Goal: Information Seeking & Learning: Learn about a topic

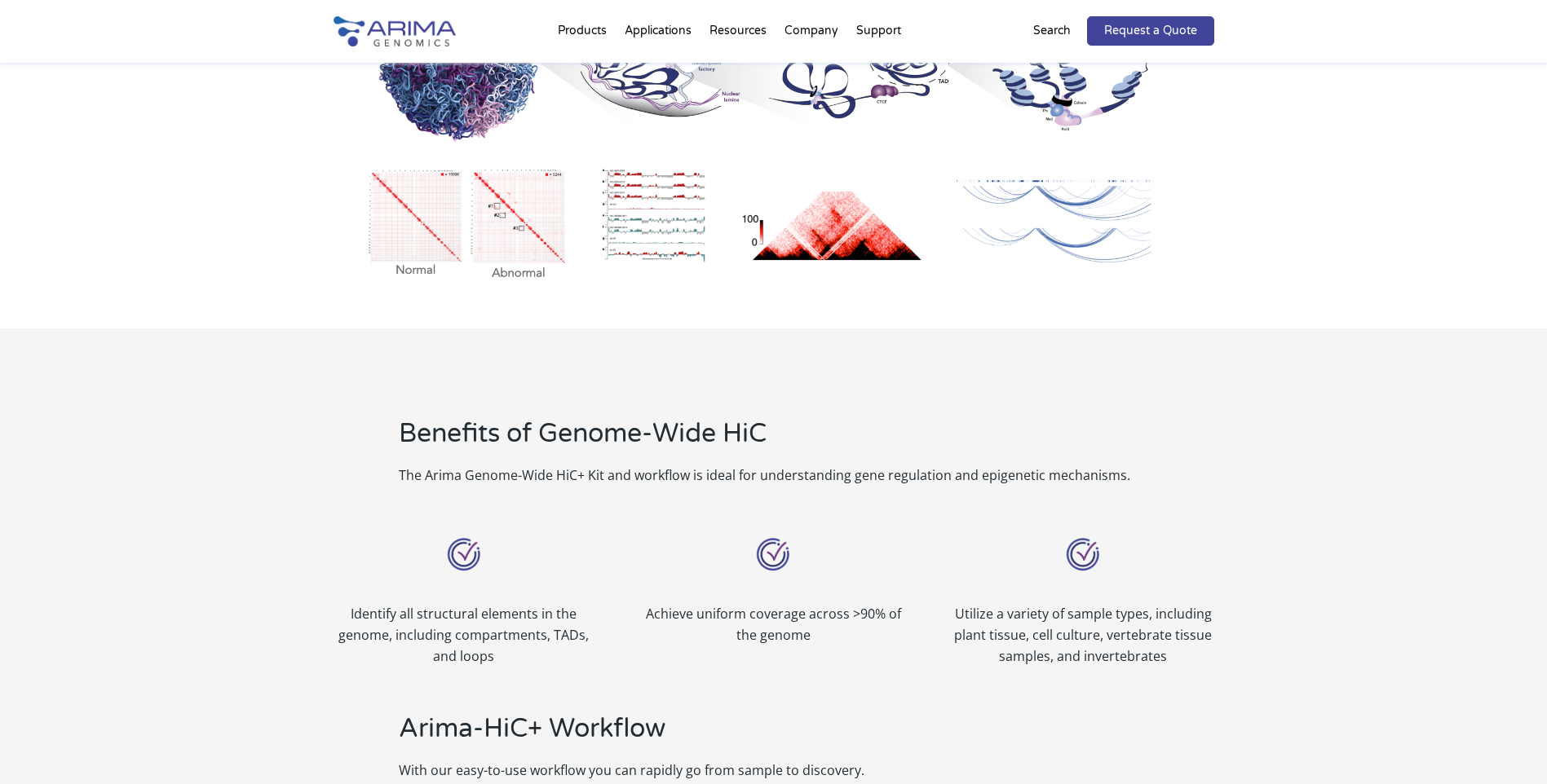
scroll to position [1054, 0]
click at [544, 735] on h2 "Arima-HiC+ Workflow" at bounding box center [690, 736] width 583 height 49
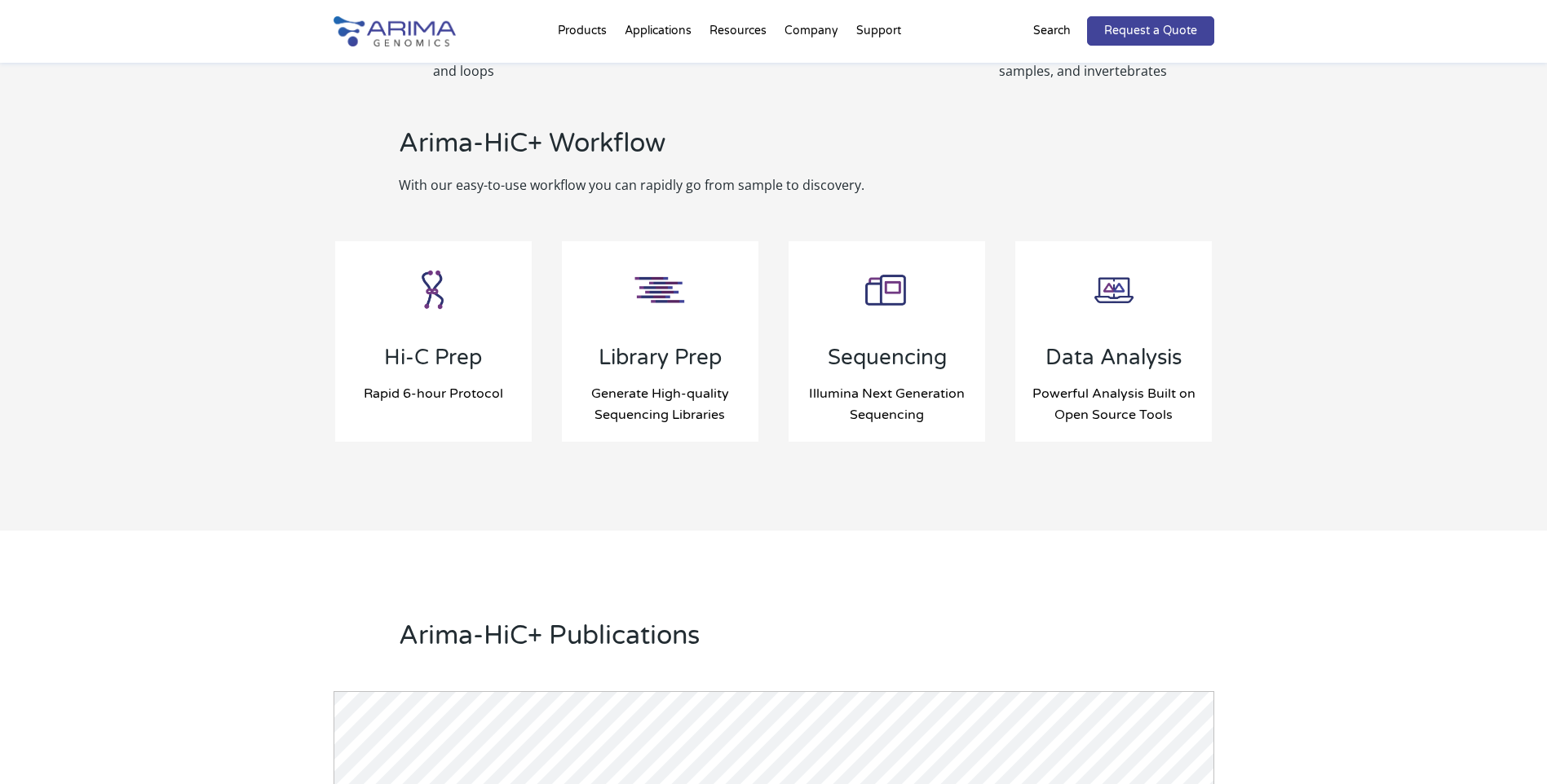
scroll to position [1641, 0]
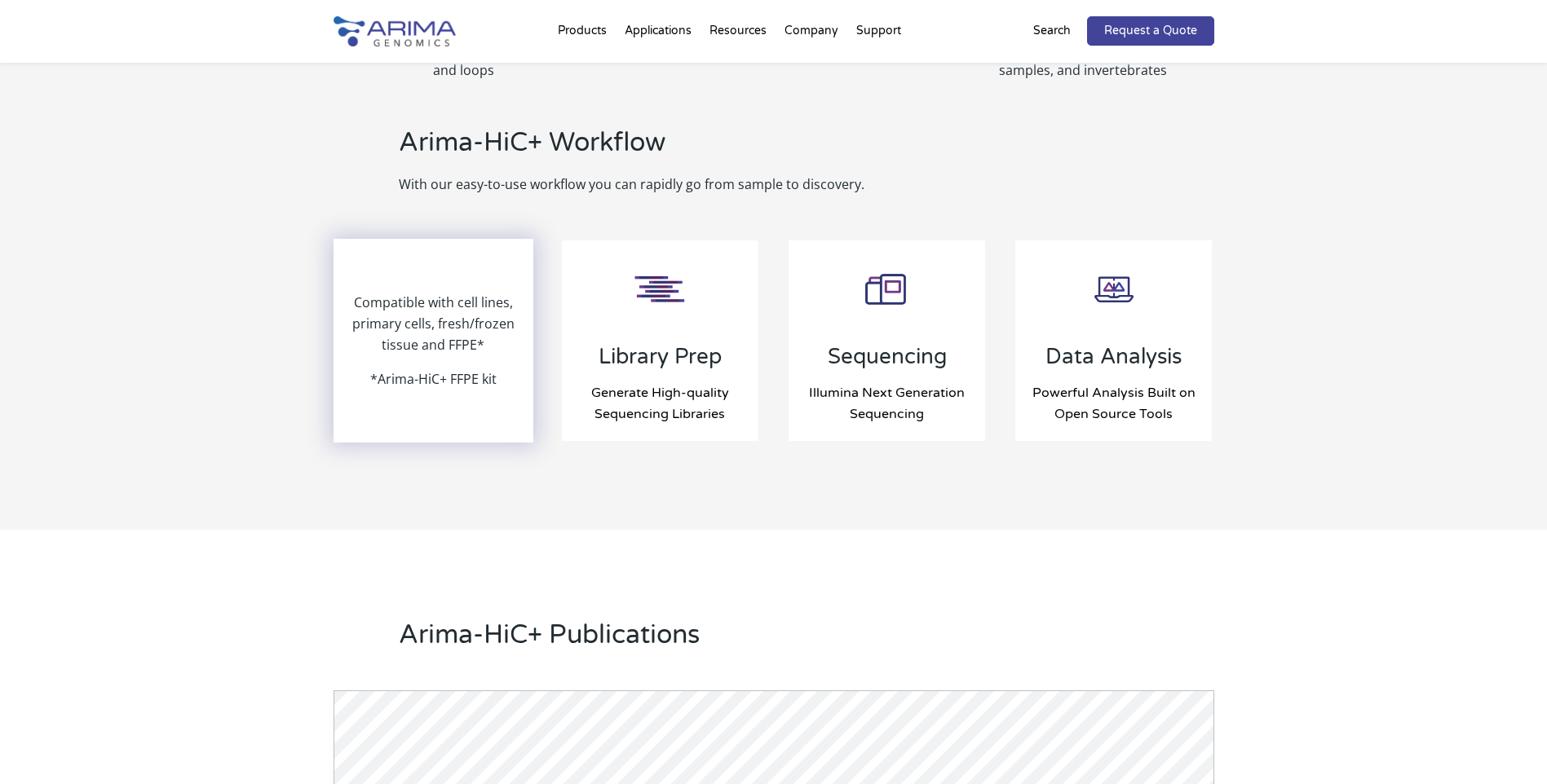
click at [410, 295] on p "Compatible with cell lines, primary cells, fresh/frozen tissue and FFPE*" at bounding box center [434, 330] width 197 height 77
click at [432, 342] on p "Compatible with cell lines, primary cells, fresh/frozen tissue and FFPE*" at bounding box center [434, 330] width 197 height 77
click at [425, 387] on p "*Arima-HiC+ FFPE kit" at bounding box center [434, 379] width 126 height 21
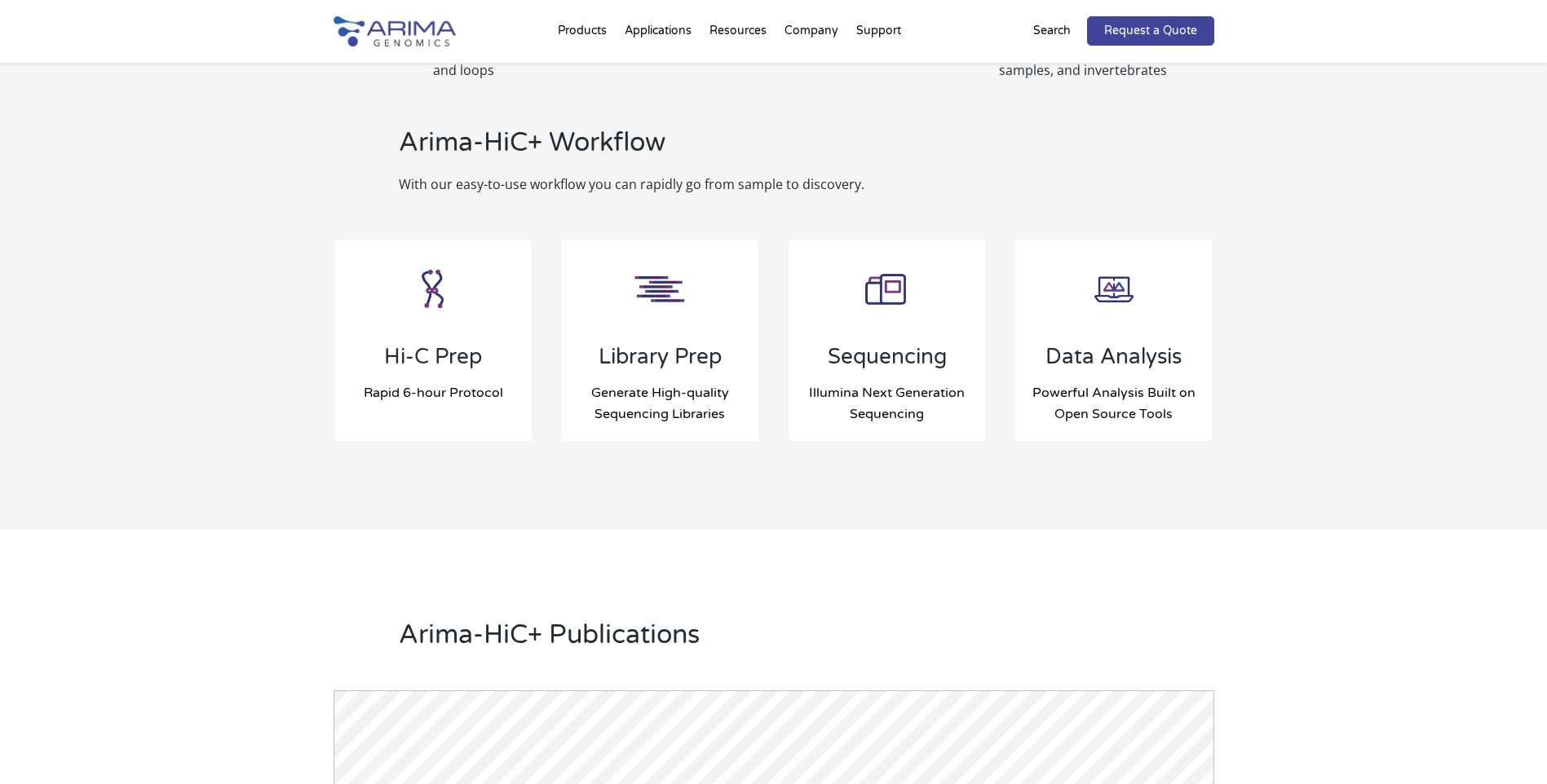
scroll to position [1592, 0]
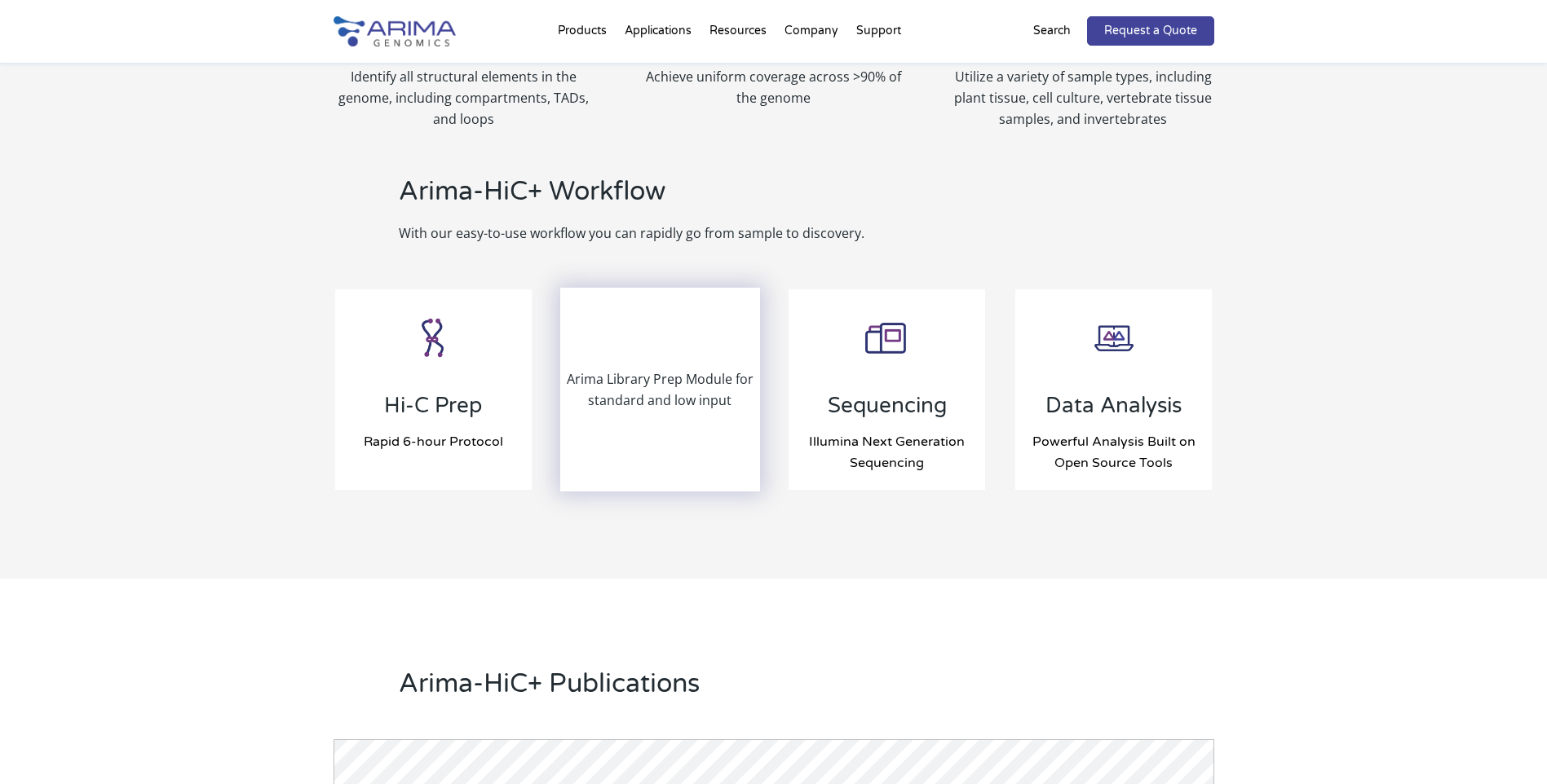
click at [660, 374] on div "Arima Library Prep Module for standard and low input" at bounding box center [660, 390] width 197 height 200
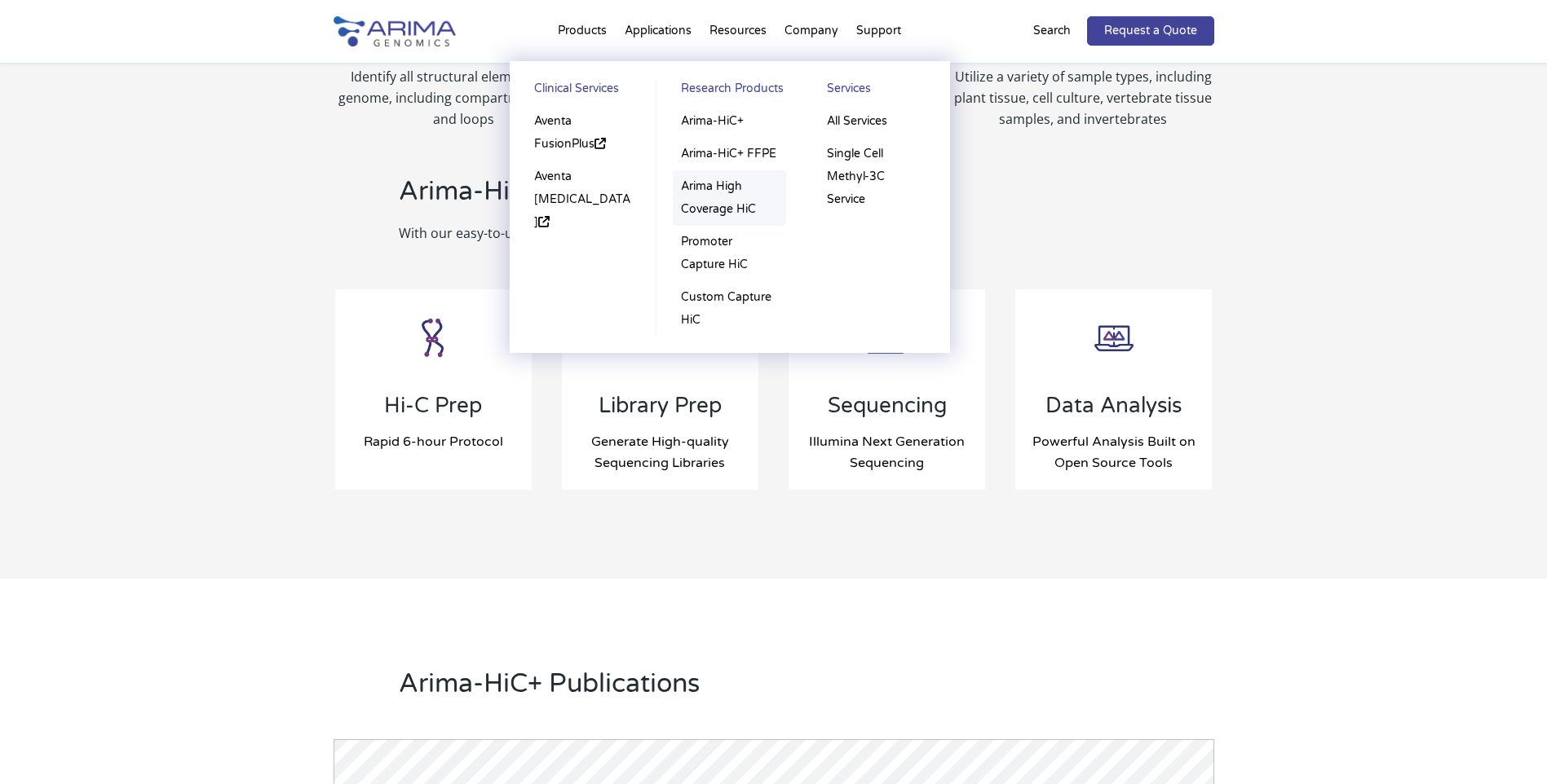
click at [695, 193] on link "Arima High Coverage HiC" at bounding box center [729, 198] width 114 height 56
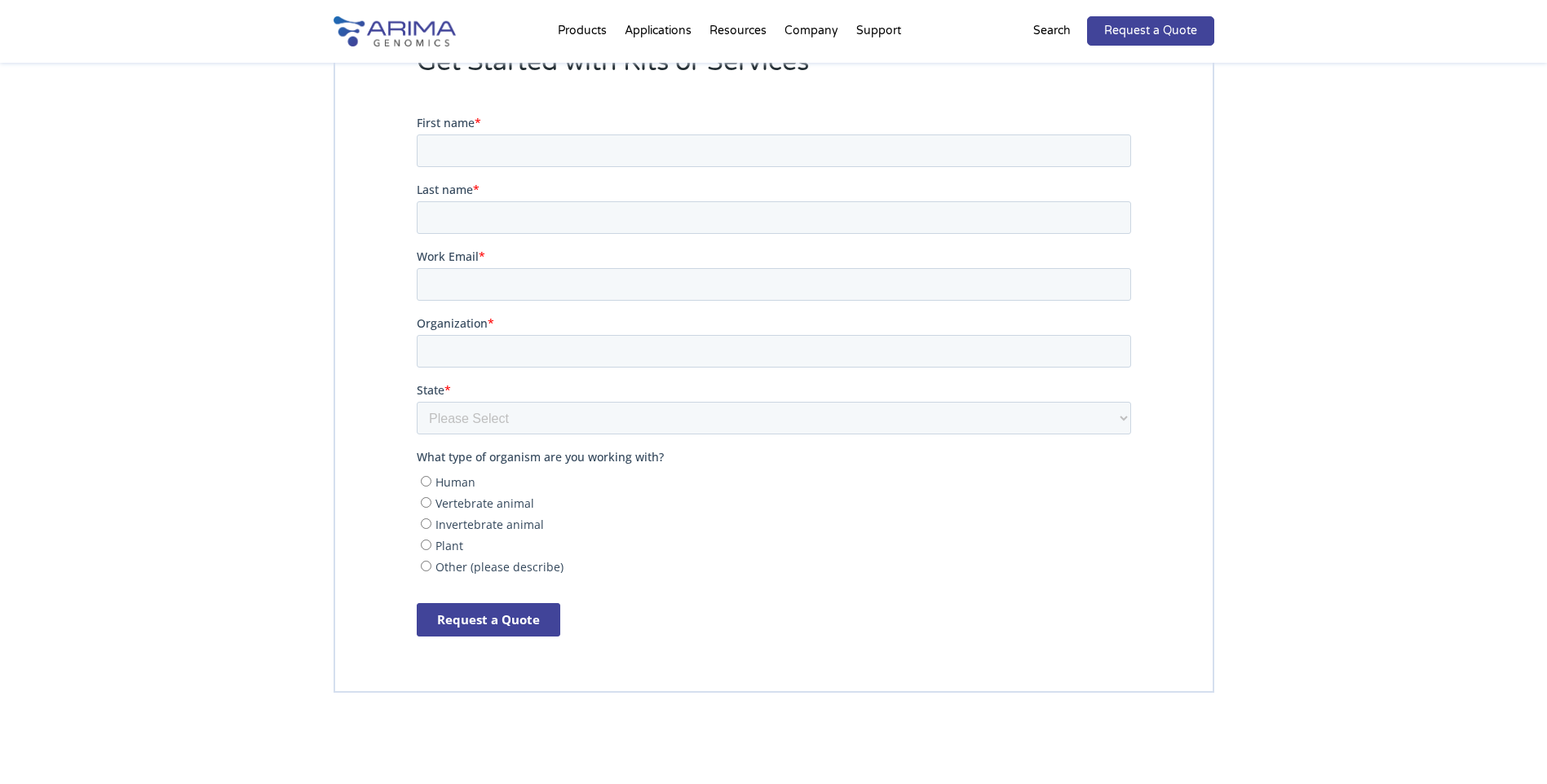
scroll to position [3478, 0]
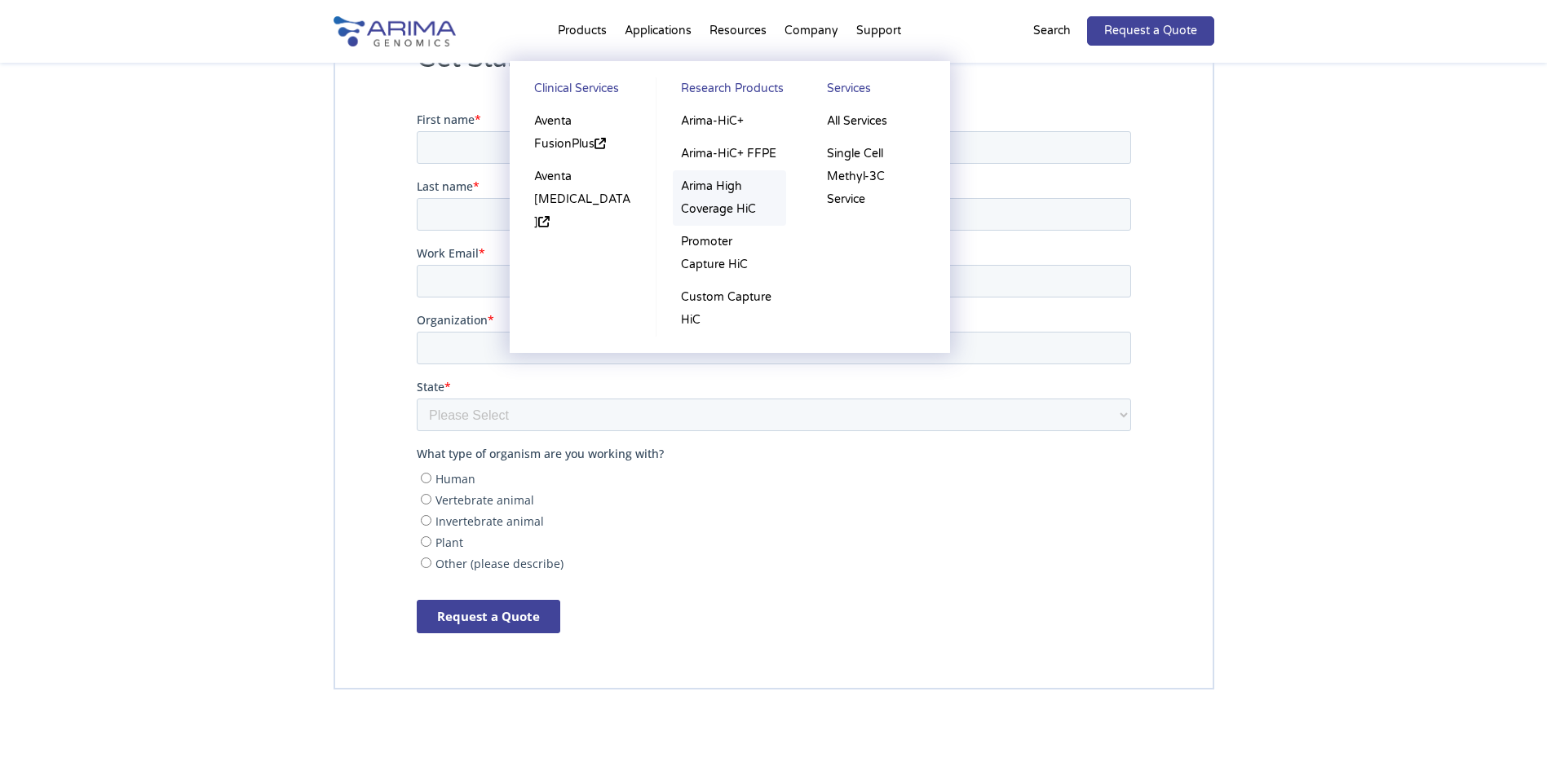
click at [705, 198] on link "Arima High Coverage HiC" at bounding box center [729, 198] width 114 height 56
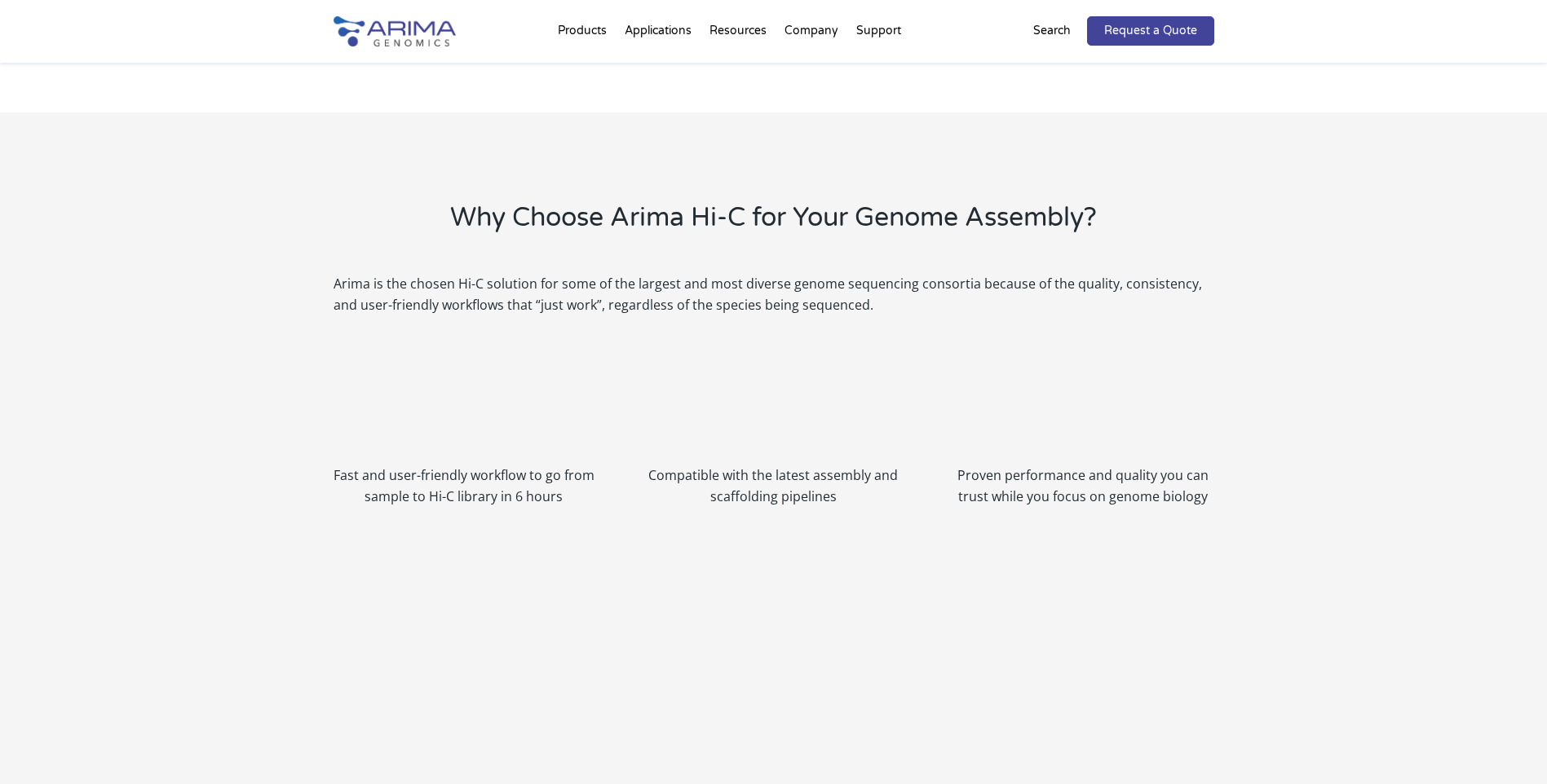
scroll to position [943, 0]
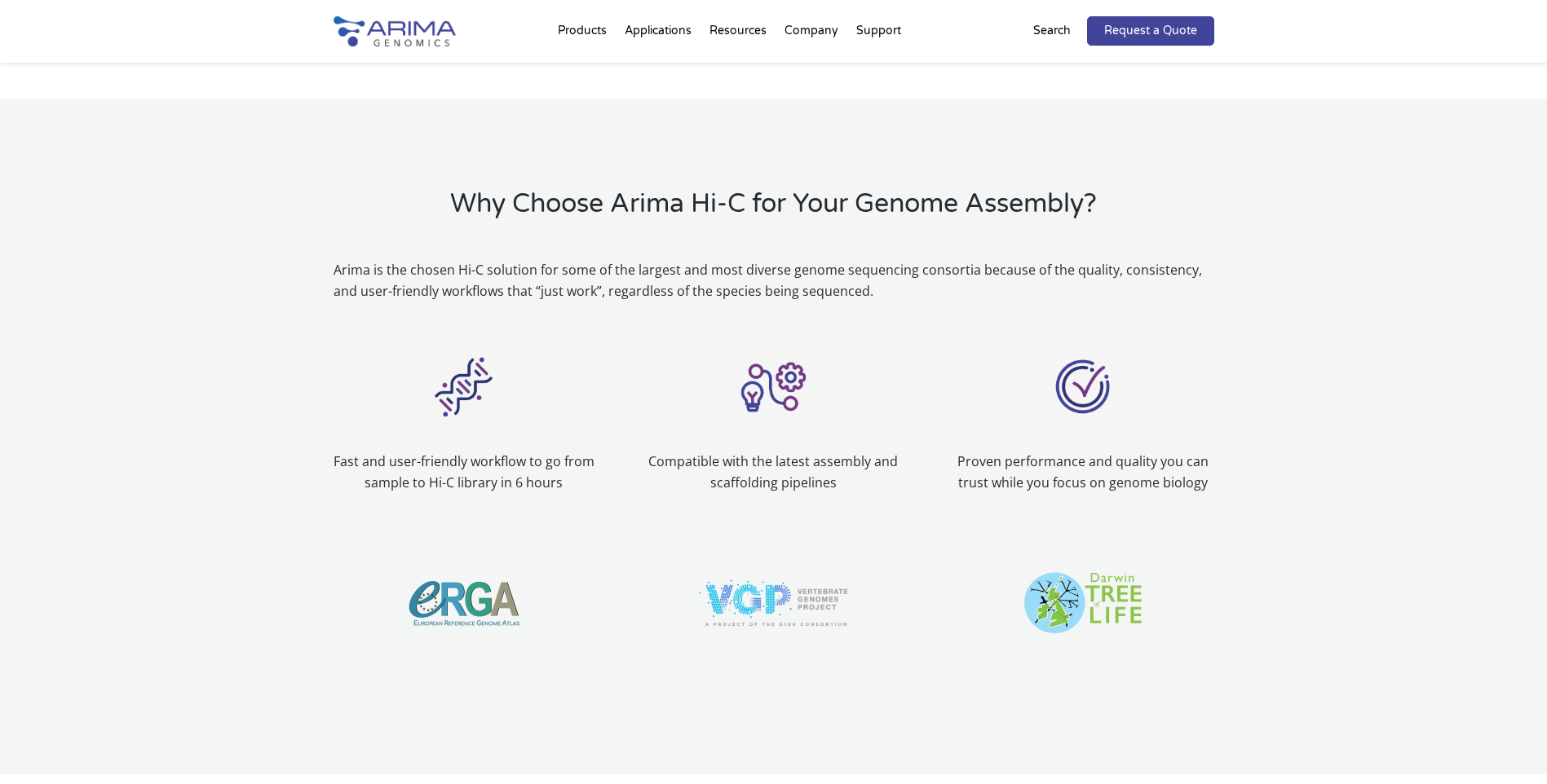
click at [477, 418] on img at bounding box center [463, 387] width 82 height 82
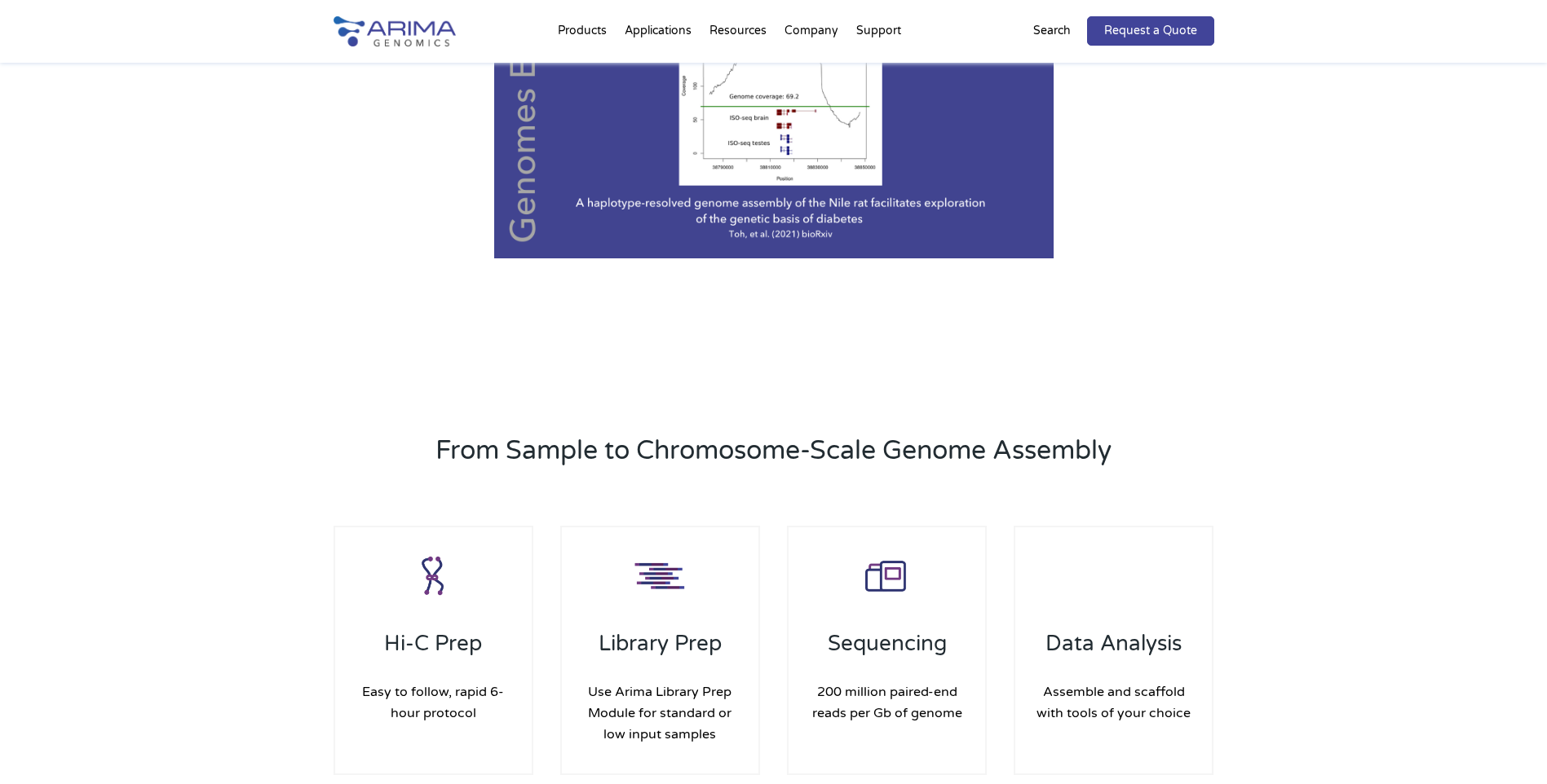
scroll to position [1935, 0]
click at [489, 573] on div "Hi-C Prep Easy to follow, rapid 6-hour protocol" at bounding box center [434, 649] width 200 height 249
click at [416, 653] on h3 "Hi-C Prep" at bounding box center [434, 649] width 165 height 39
click at [437, 605] on img at bounding box center [432, 575] width 65 height 65
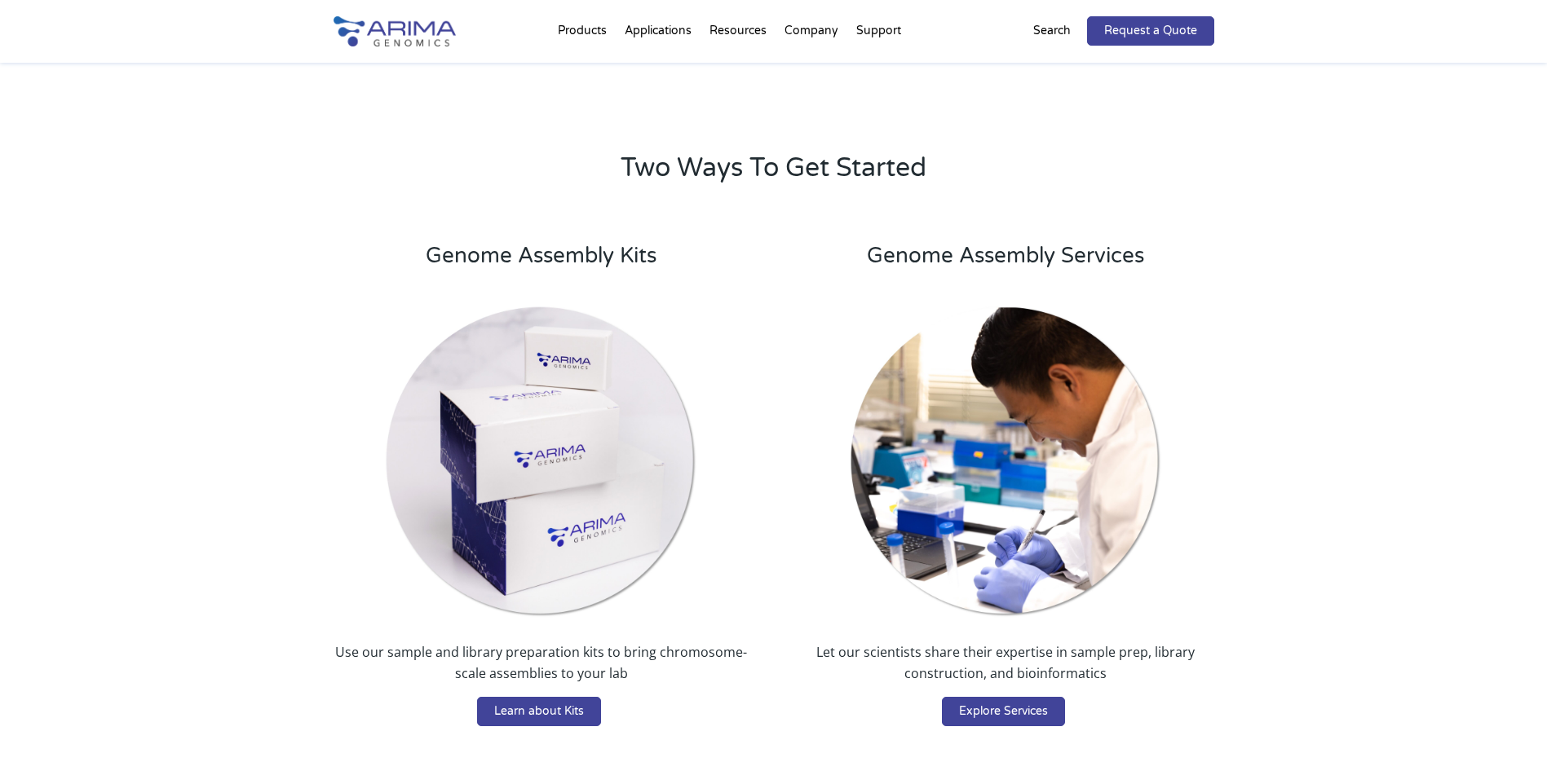
scroll to position [2732, 0]
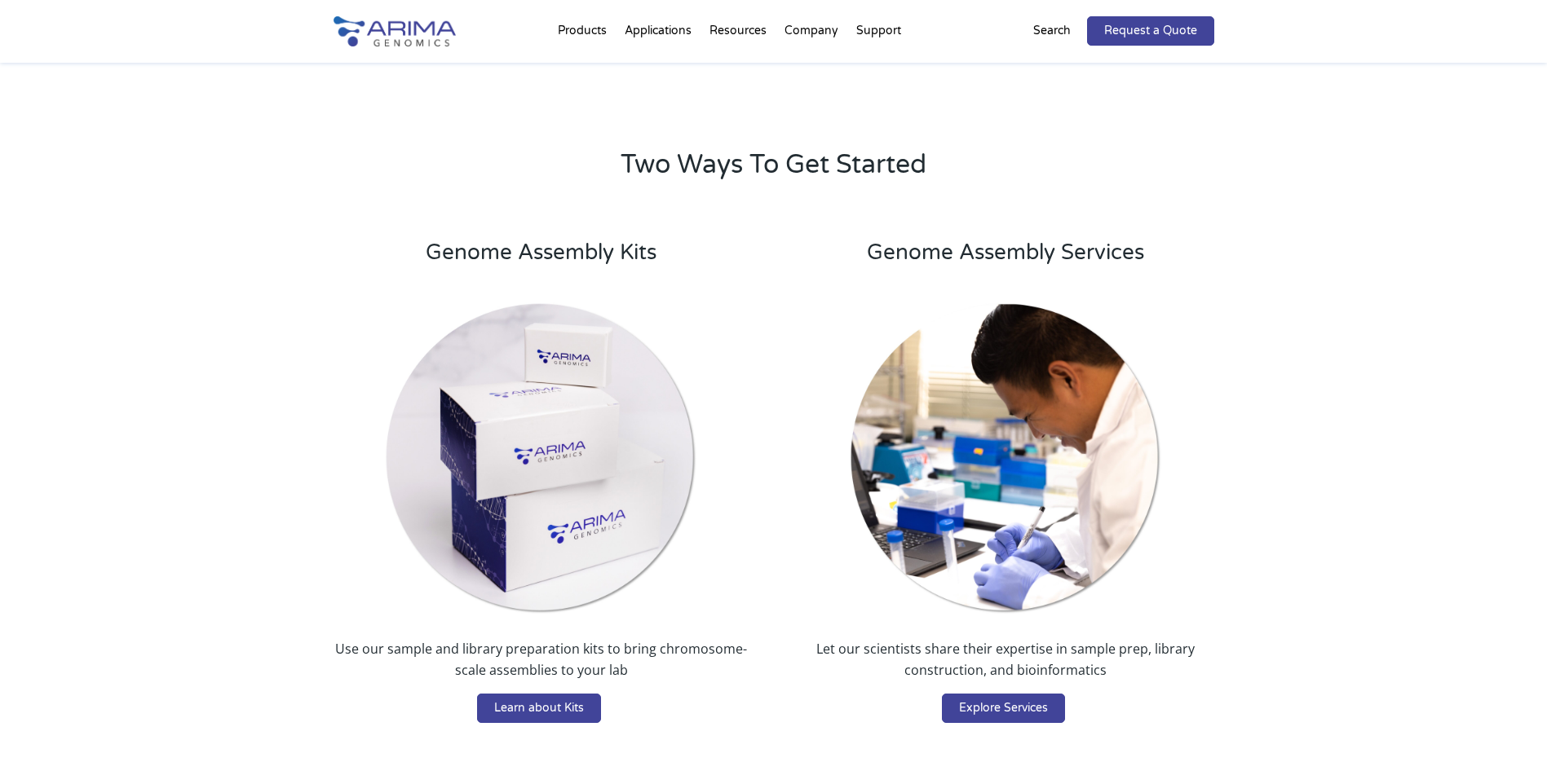
click at [538, 507] on img at bounding box center [541, 458] width 312 height 312
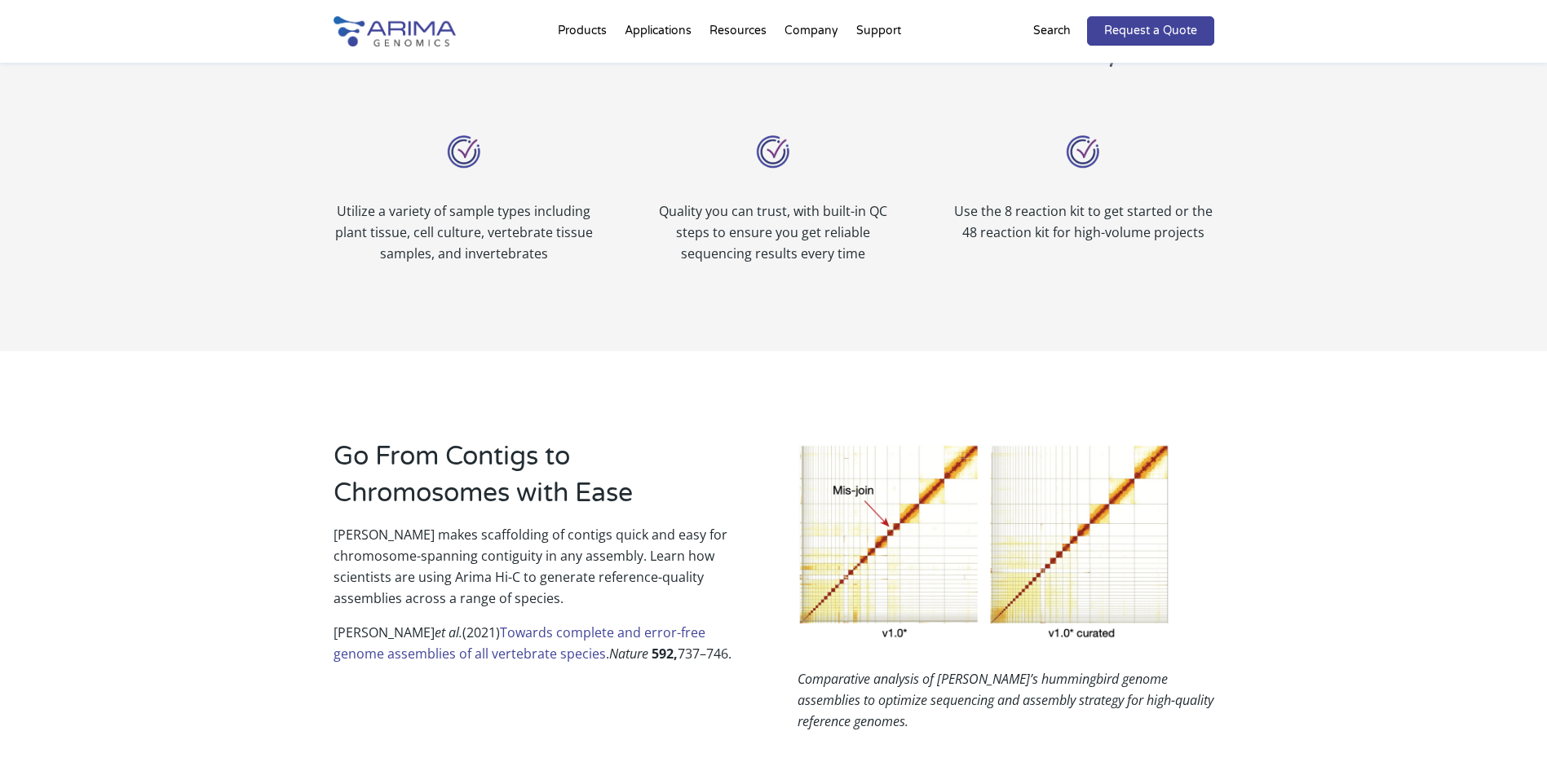
scroll to position [717, 0]
